Goal: Information Seeking & Learning: Check status

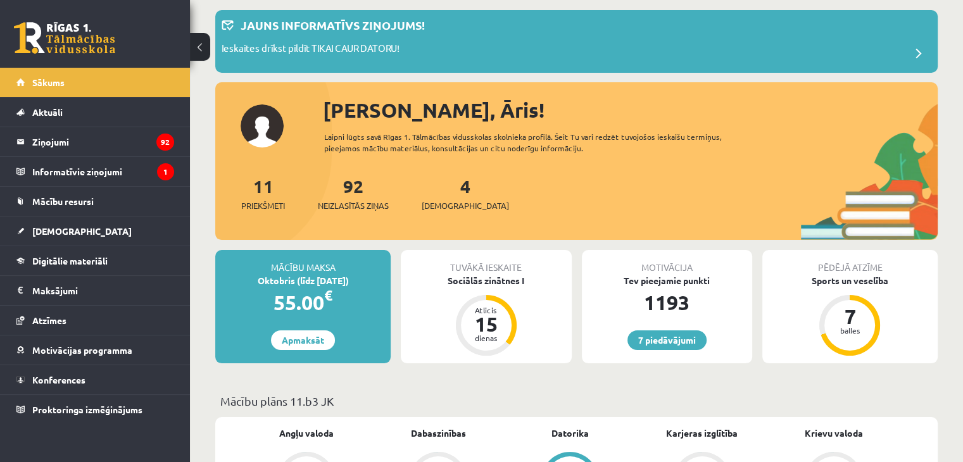
scroll to position [63, 0]
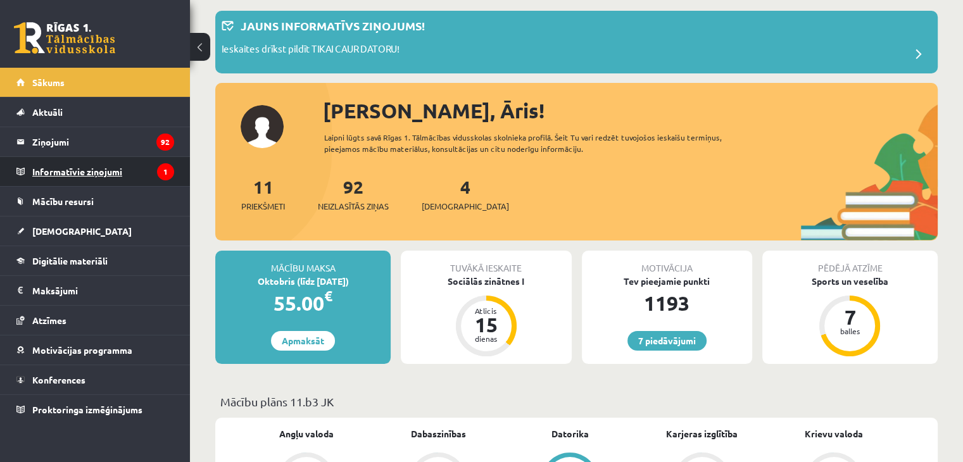
click at [123, 174] on legend "Informatīvie ziņojumi 1" at bounding box center [103, 171] width 142 height 29
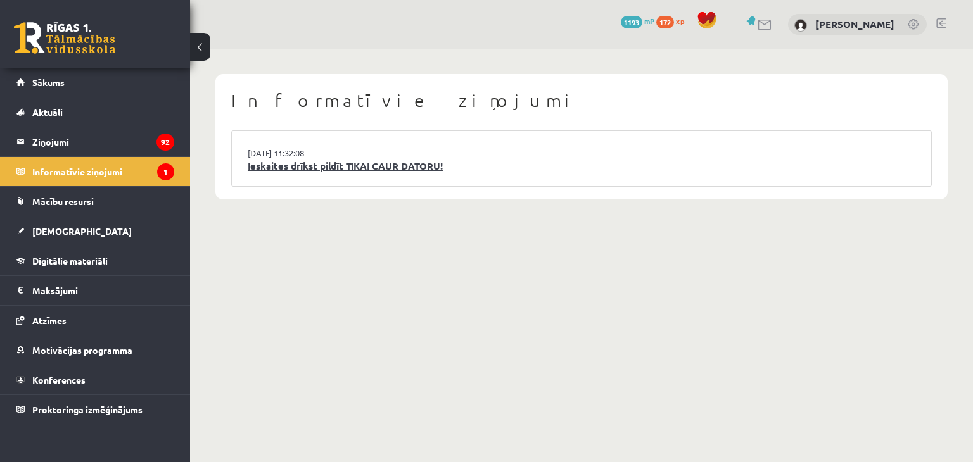
click at [311, 161] on link "Ieskaites drīkst pildīt TIKAI CAUR DATORU!" at bounding box center [582, 166] width 668 height 15
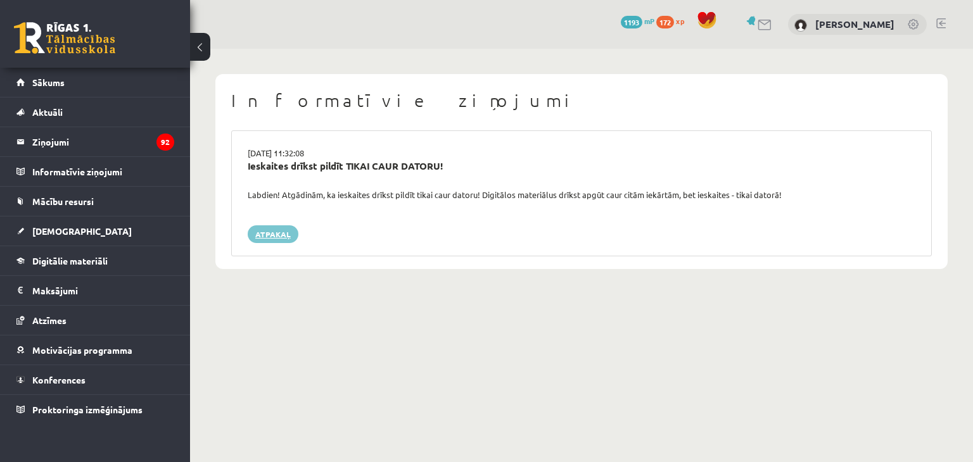
click at [284, 233] on link "Atpakaļ" at bounding box center [273, 234] width 51 height 18
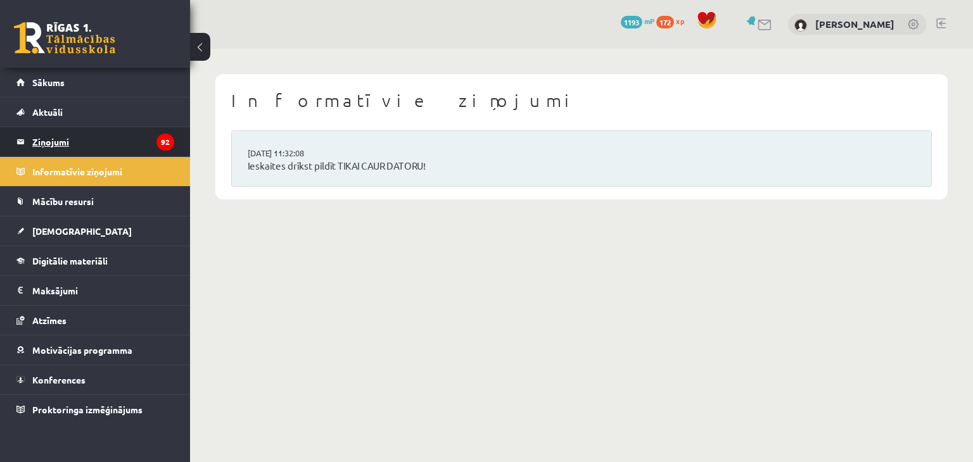
click at [143, 139] on legend "Ziņojumi 92" at bounding box center [103, 141] width 142 height 29
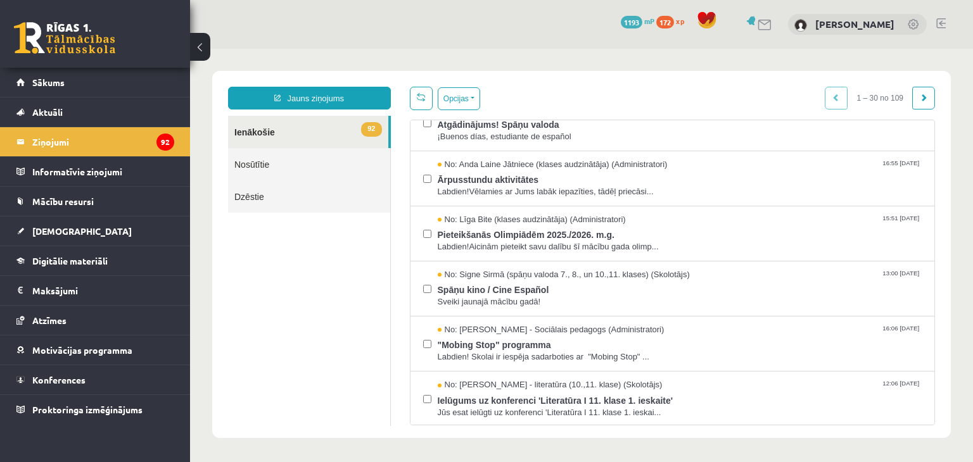
scroll to position [253, 0]
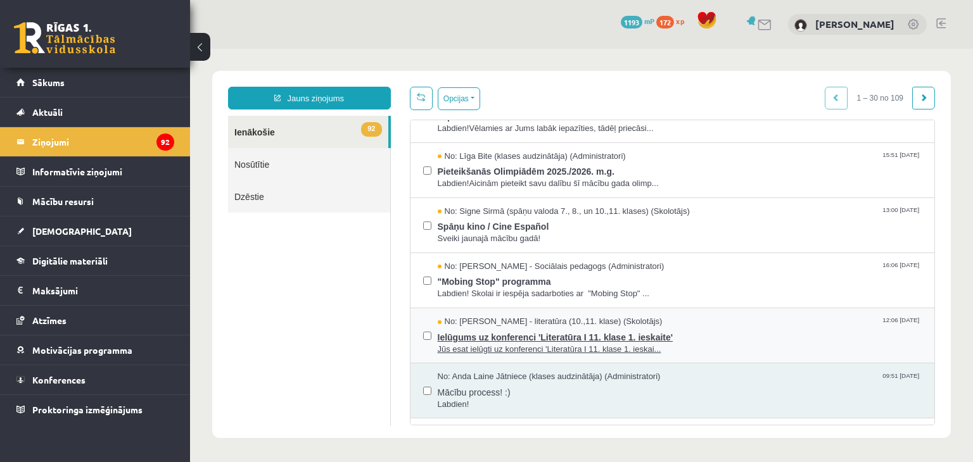
click at [474, 332] on span "Ielūgums uz konferenci 'Literatūra I 11. klase 1. ieskaite'" at bounding box center [680, 336] width 484 height 16
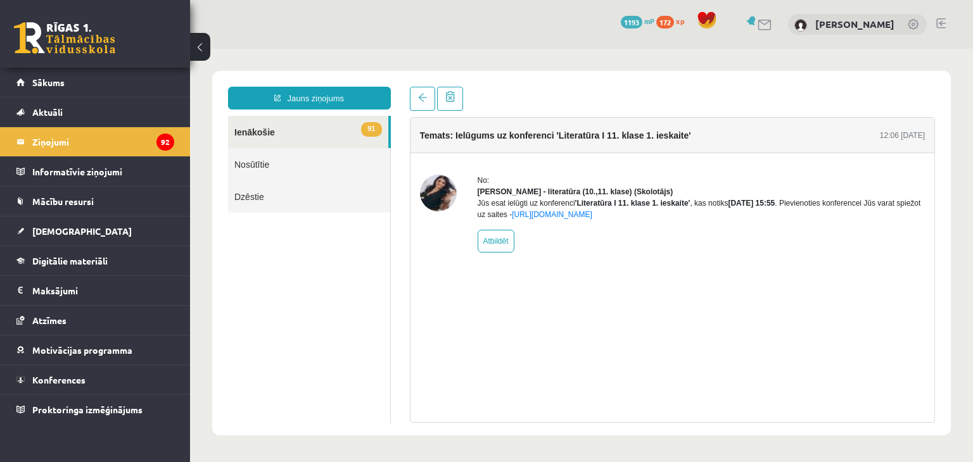
scroll to position [0, 0]
click at [150, 89] on link "Sākums" at bounding box center [95, 82] width 158 height 29
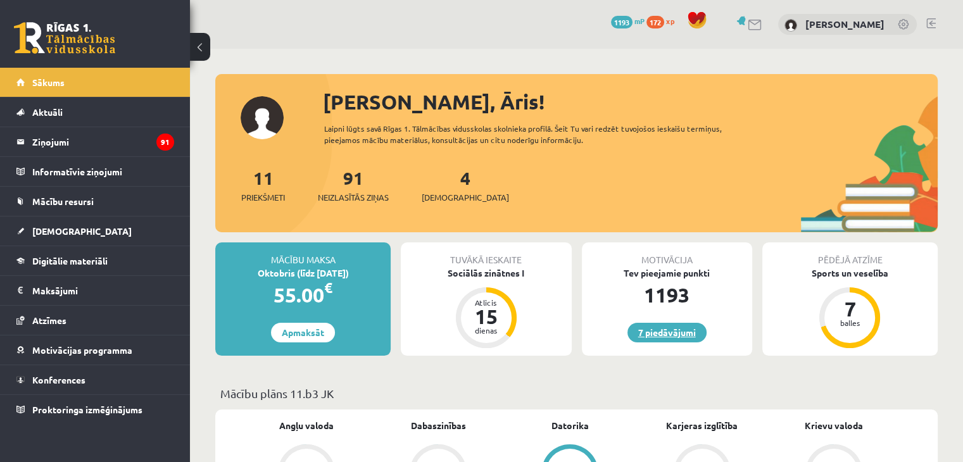
click at [649, 337] on link "7 piedāvājumi" at bounding box center [667, 333] width 79 height 20
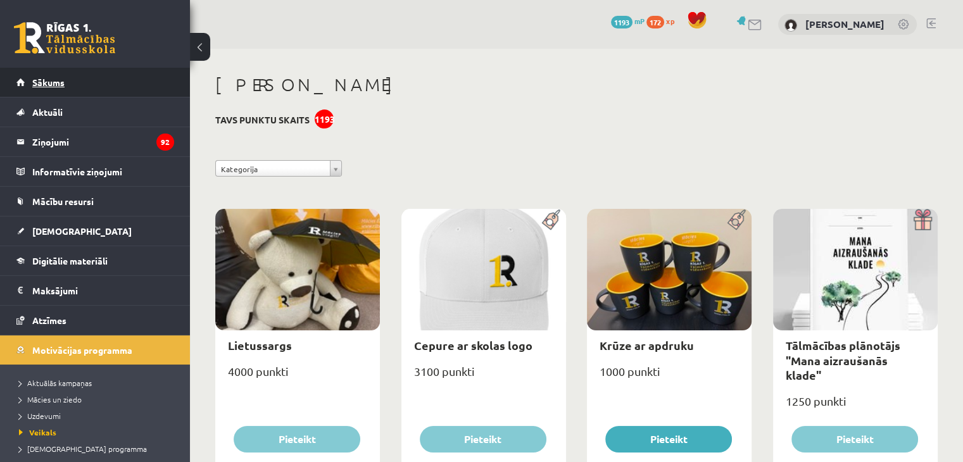
click at [139, 82] on link "Sākums" at bounding box center [95, 82] width 158 height 29
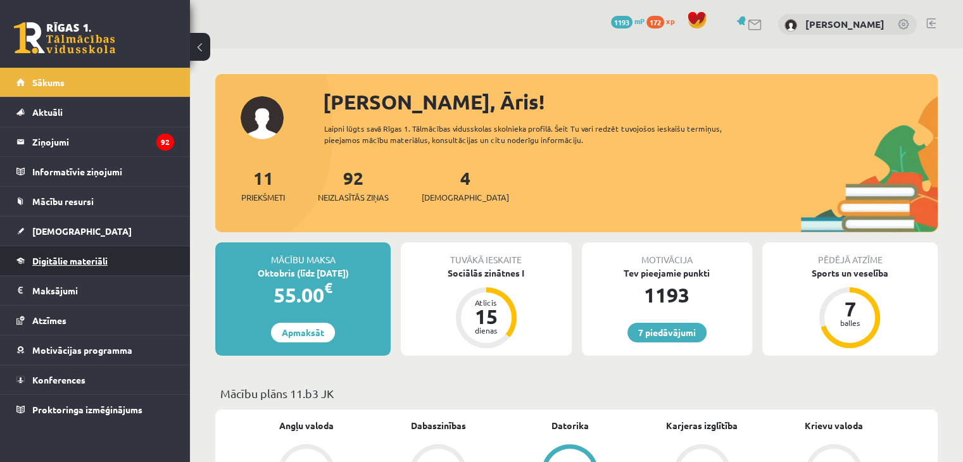
click at [41, 268] on link "Digitālie materiāli" at bounding box center [95, 260] width 158 height 29
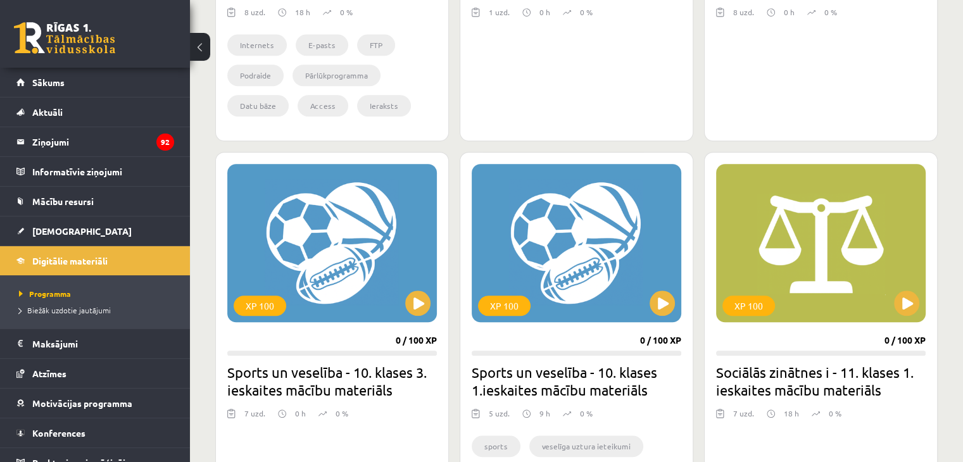
scroll to position [1010, 0]
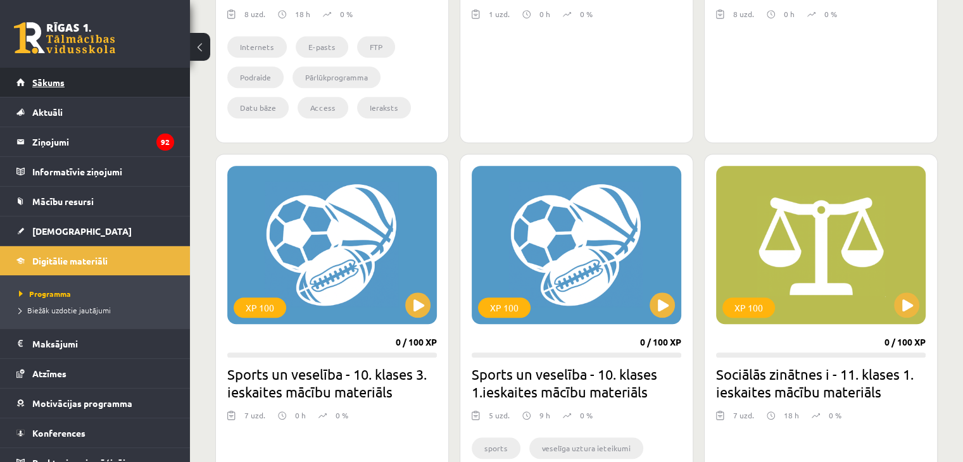
click at [57, 78] on span "Sākums" at bounding box center [48, 82] width 32 height 11
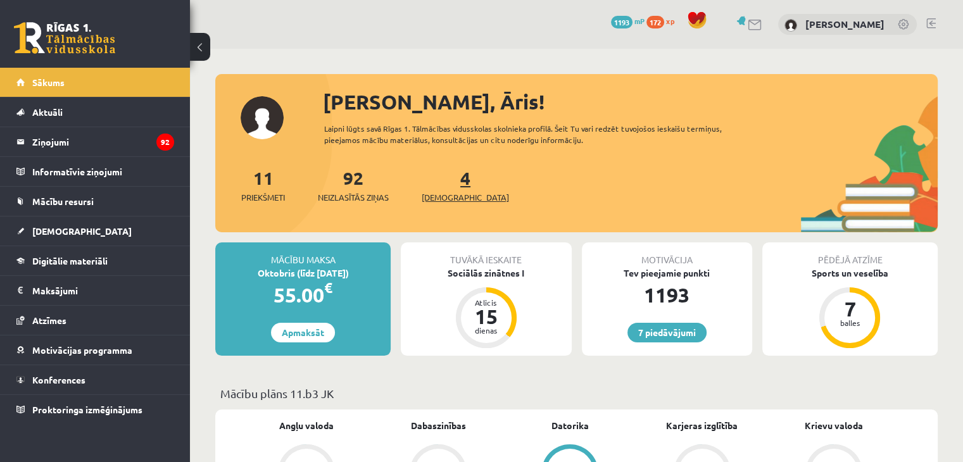
click at [445, 183] on link "4 Ieskaites" at bounding box center [465, 185] width 87 height 37
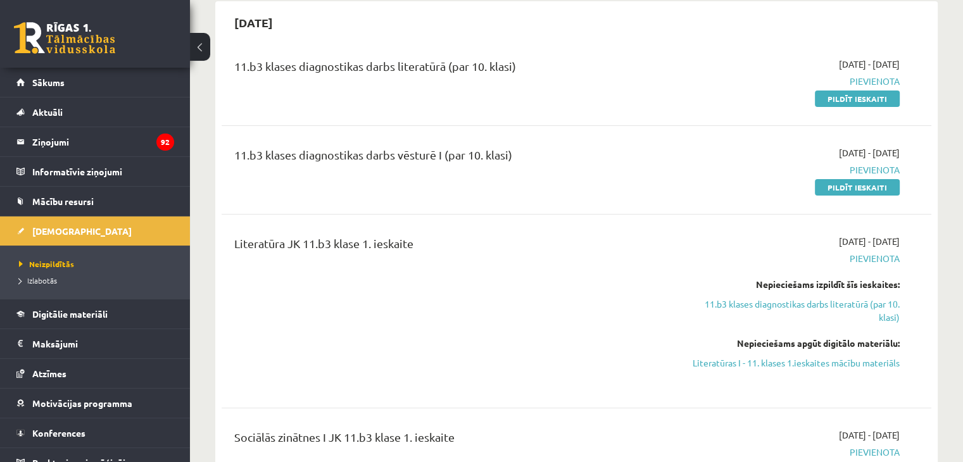
scroll to position [317, 0]
